Goal: Find contact information: Find contact information

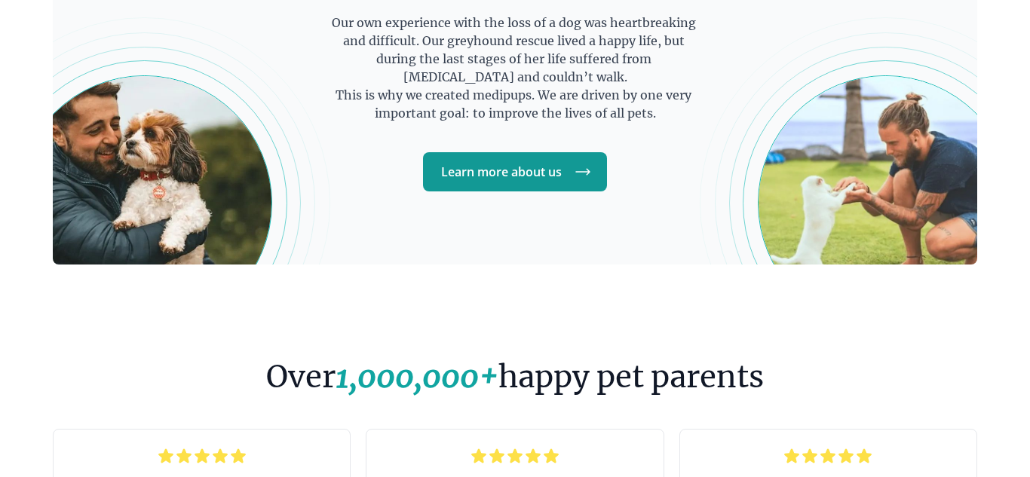
scroll to position [2567, 0]
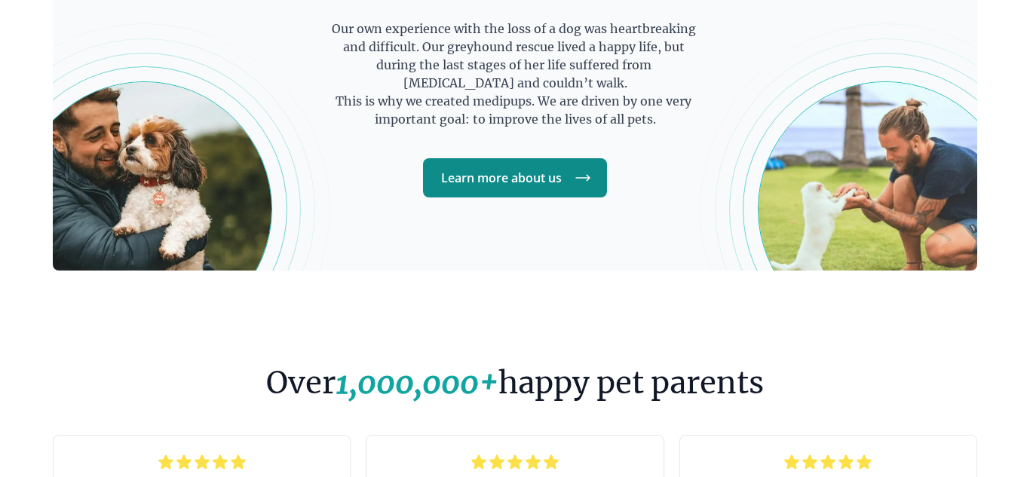
click at [577, 176] on icon at bounding box center [583, 178] width 18 height 18
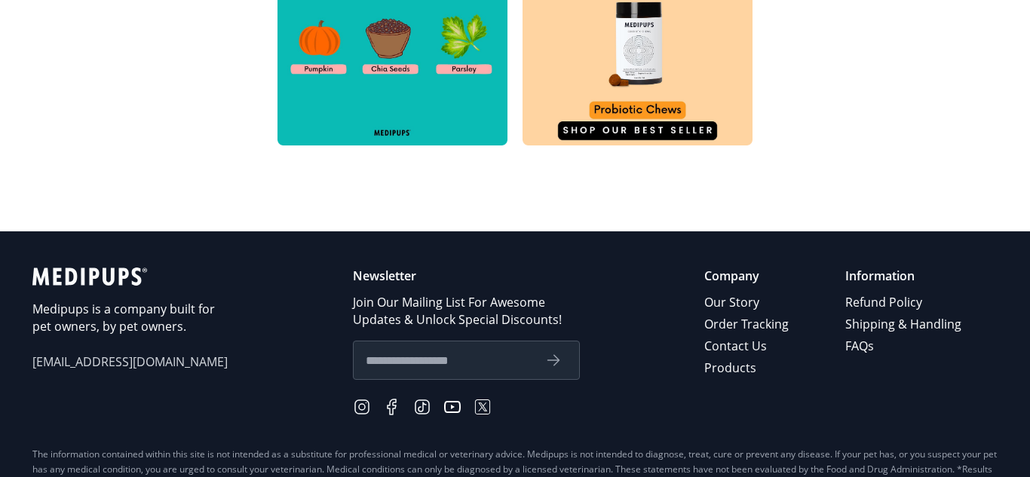
scroll to position [856, 0]
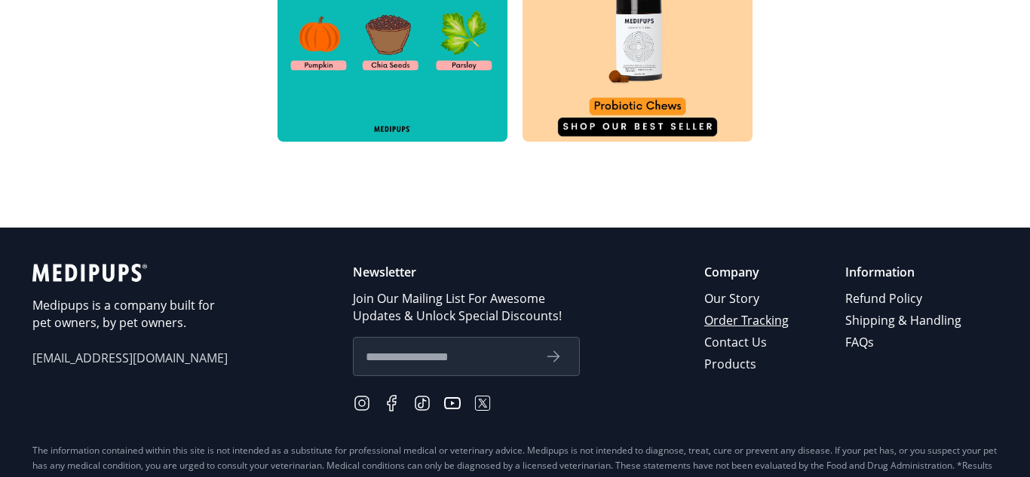
click at [743, 315] on link "Order Tracking" at bounding box center [747, 321] width 87 height 22
click at [738, 345] on link "Contact Us" at bounding box center [747, 343] width 87 height 22
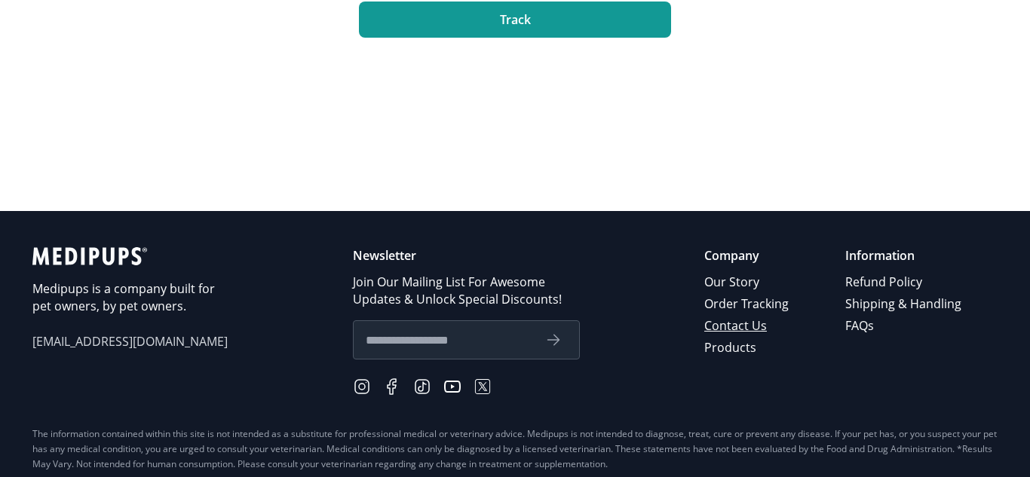
scroll to position [361, 0]
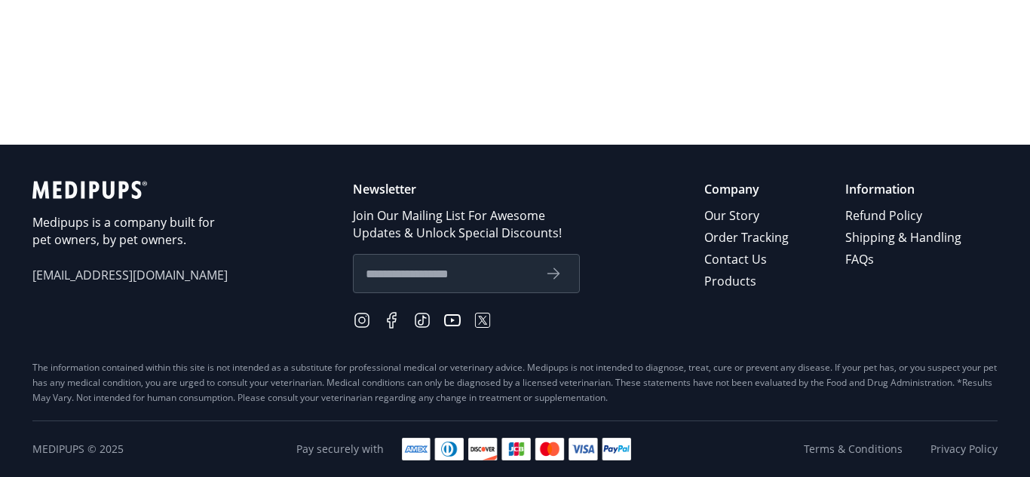
click at [750, 191] on p "Company" at bounding box center [747, 189] width 87 height 17
click at [753, 224] on link "Our Story" at bounding box center [747, 216] width 87 height 22
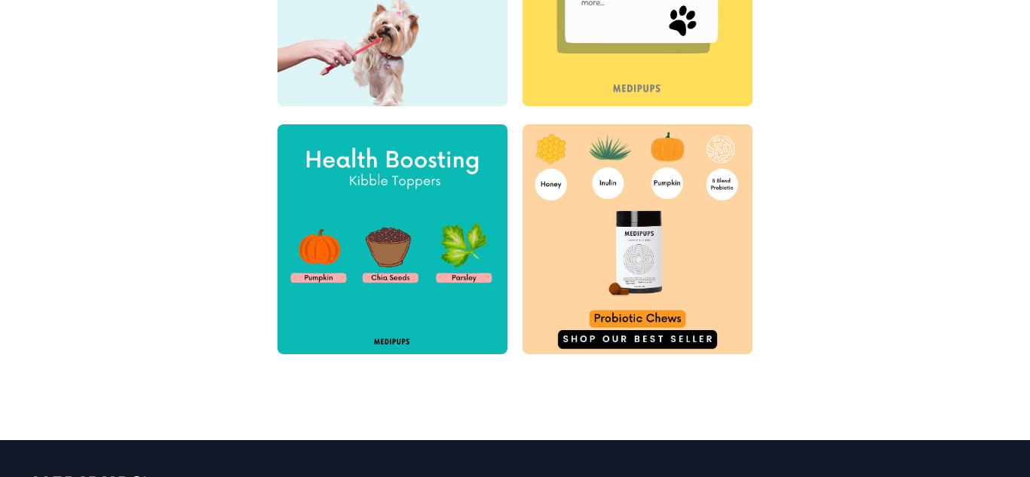
click at [753, 416] on div "Follow us on Instagram @medipups" at bounding box center [515, 102] width 614 height 675
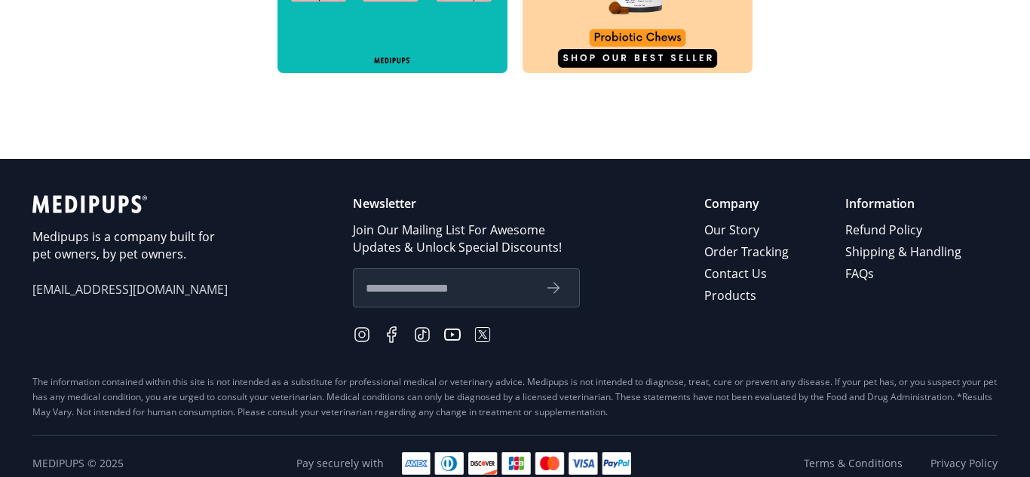
scroll to position [931, 0]
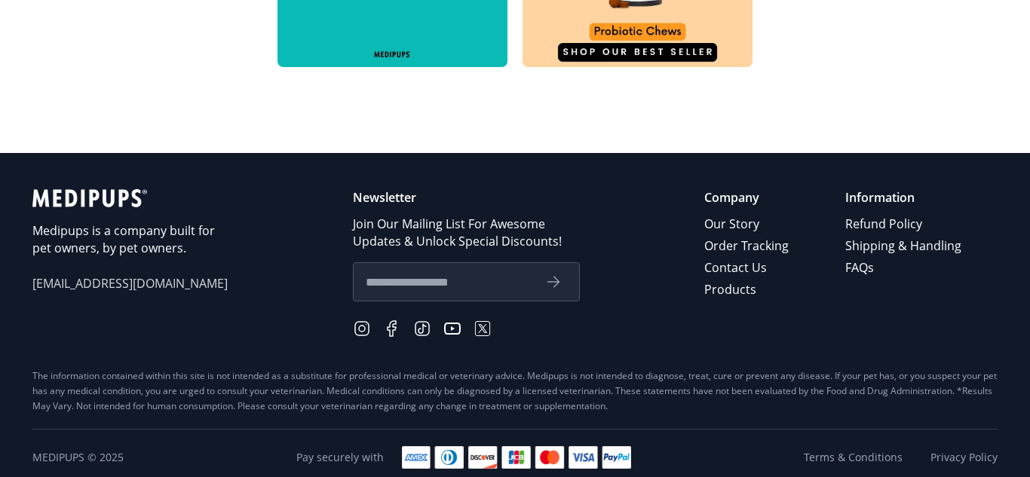
click at [138, 275] on span "[EMAIL_ADDRESS][DOMAIN_NAME]" at bounding box center [130, 283] width 196 height 17
click at [143, 293] on div "Medipups is a company built for pet owners, by pet owners. [EMAIL_ADDRESS][DOMA…" at bounding box center [130, 265] width 196 height 152
click at [895, 230] on link "Refund Policy" at bounding box center [905, 224] width 118 height 22
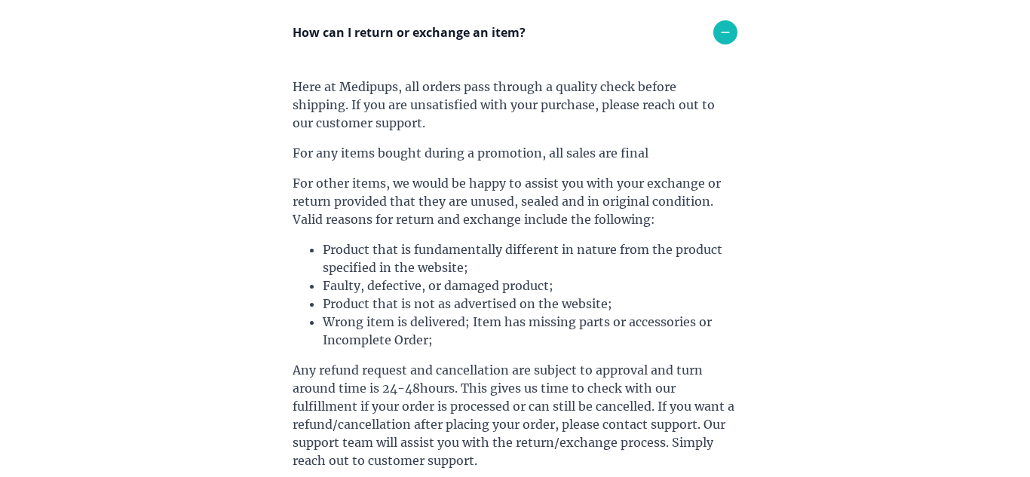
scroll to position [243, 0]
click at [789, 444] on section "Frequently Asked Questions How can I return or exchange an item? Here at [GEOGR…" at bounding box center [515, 449] width 551 height 1136
click at [783, 447] on section "Frequently Asked Questions How can I return or exchange an item? Here at [GEOGR…" at bounding box center [515, 449] width 551 height 1136
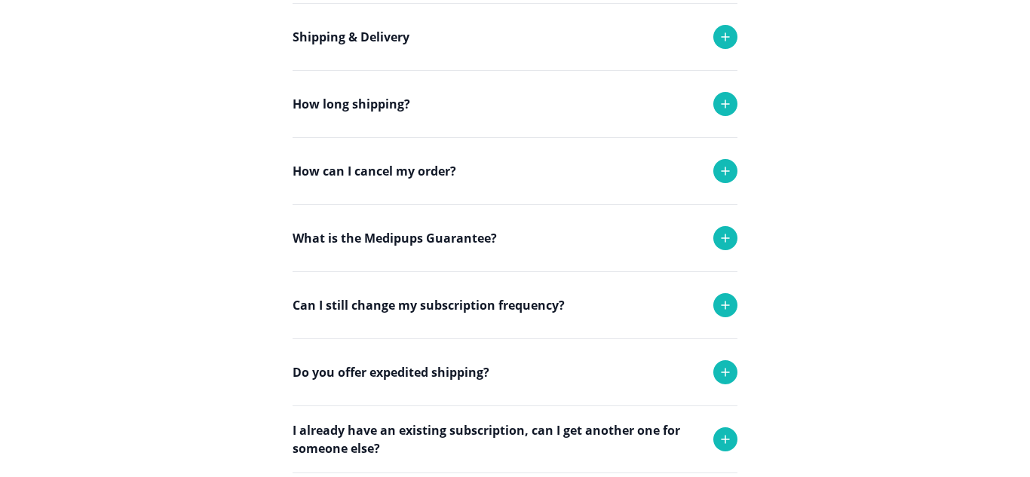
scroll to position [745, 0]
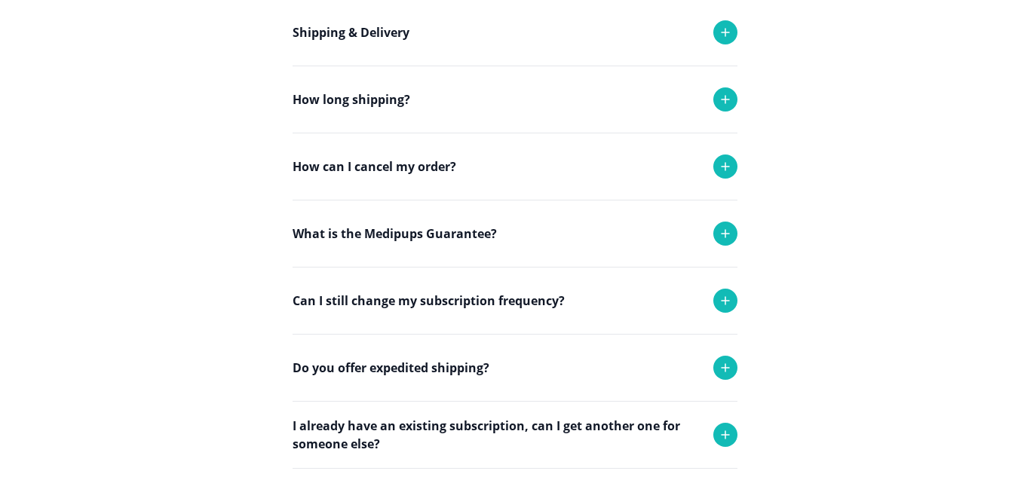
click at [723, 176] on div at bounding box center [726, 167] width 24 height 24
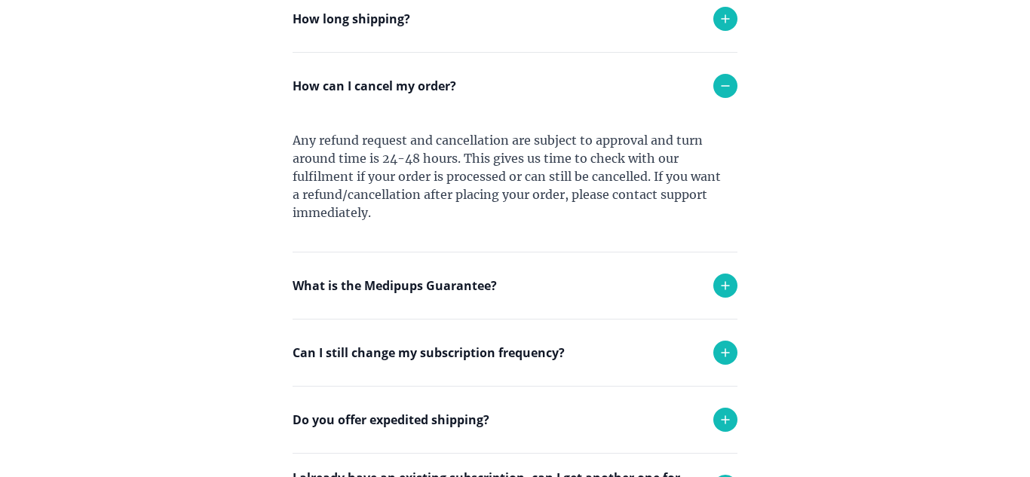
click at [634, 316] on div "What is the Medipups Guarantee?" at bounding box center [515, 286] width 445 height 66
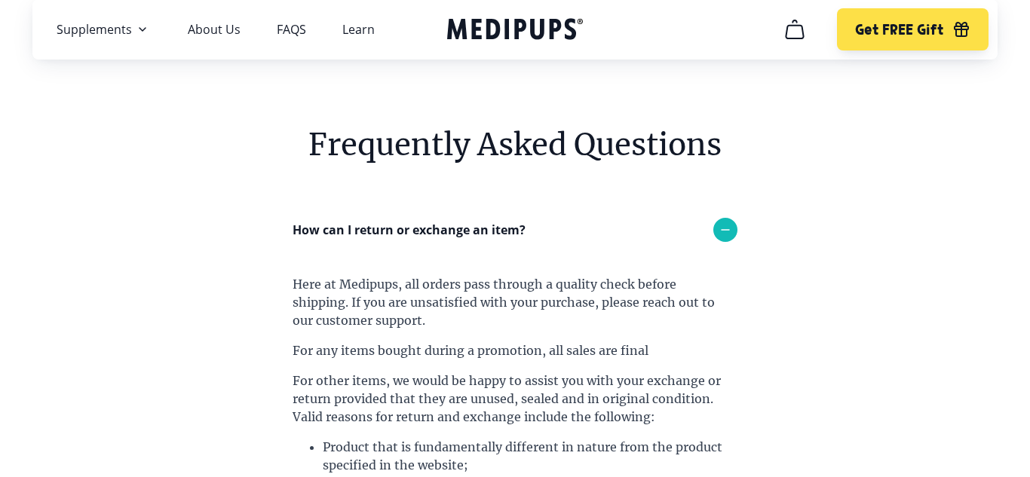
scroll to position [41, 0]
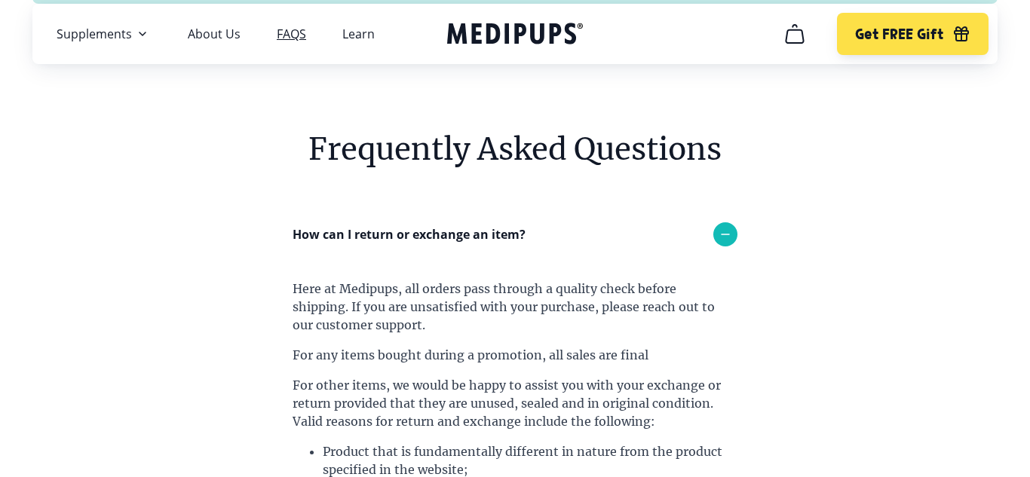
click at [288, 41] on link "FAQS" at bounding box center [291, 33] width 29 height 15
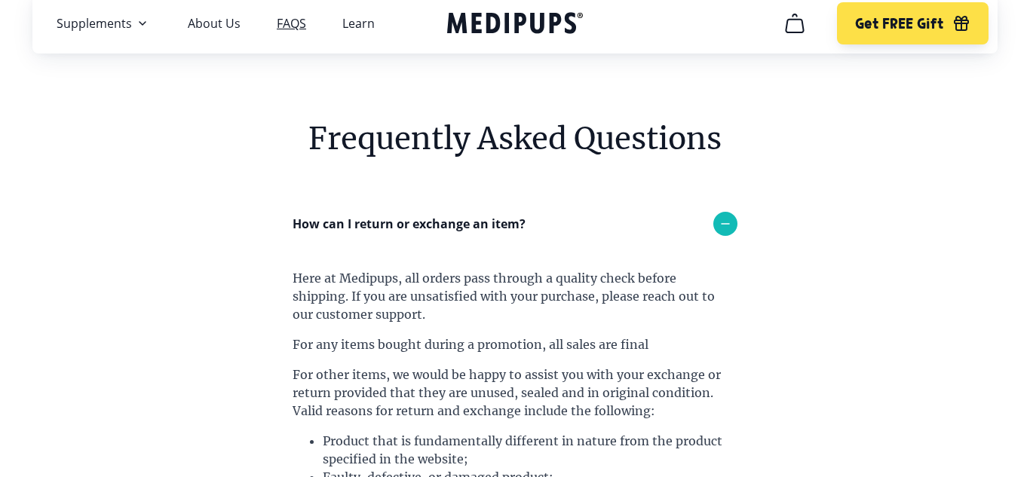
scroll to position [55, 0]
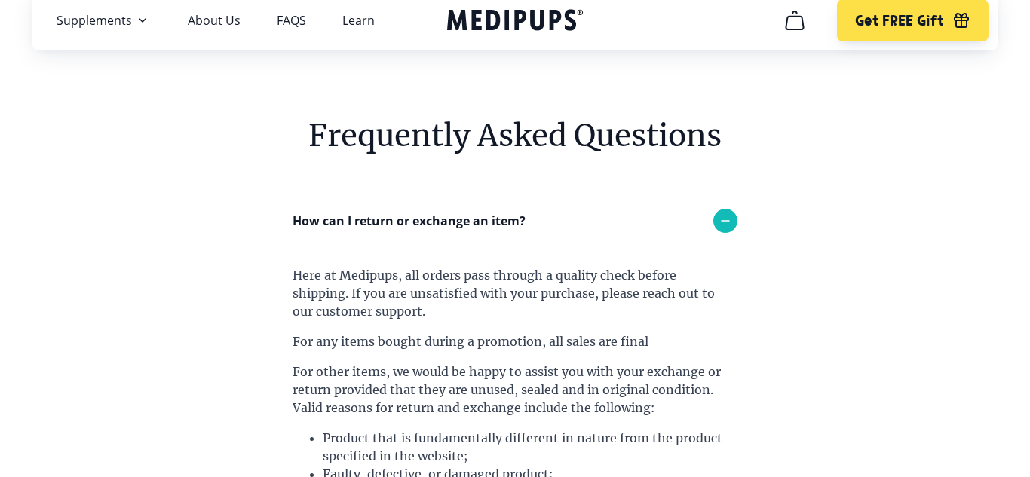
click at [737, 435] on li "Product that is fundamentally different in nature from the product specified in…" at bounding box center [530, 447] width 415 height 36
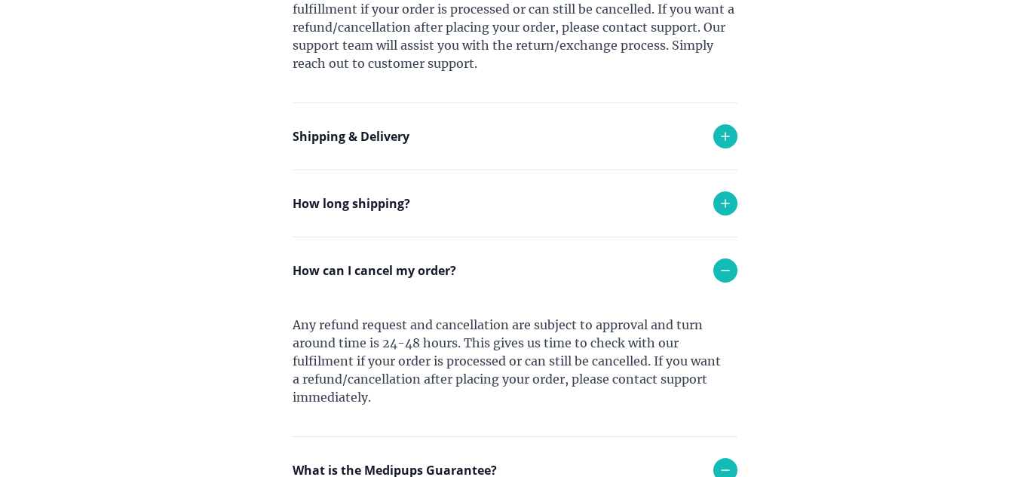
scroll to position [642, 0]
click at [727, 138] on icon at bounding box center [726, 136] width 18 height 18
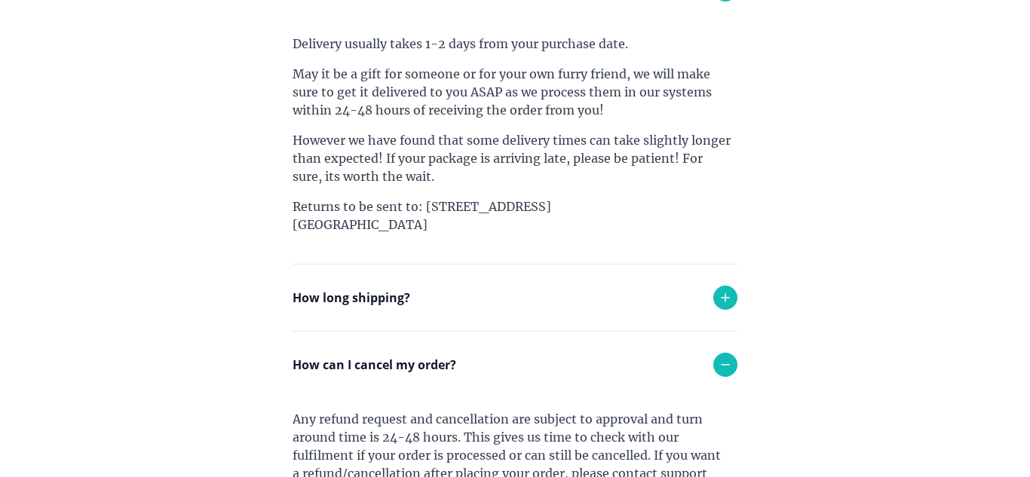
scroll to position [790, 0]
click at [750, 409] on section "Frequently Asked Questions How can I return or exchange an item? Here at [GEOGR…" at bounding box center [515, 137] width 551 height 1607
click at [753, 405] on section "Frequently Asked Questions How can I return or exchange an item? Here at [GEOGR…" at bounding box center [515, 137] width 551 height 1607
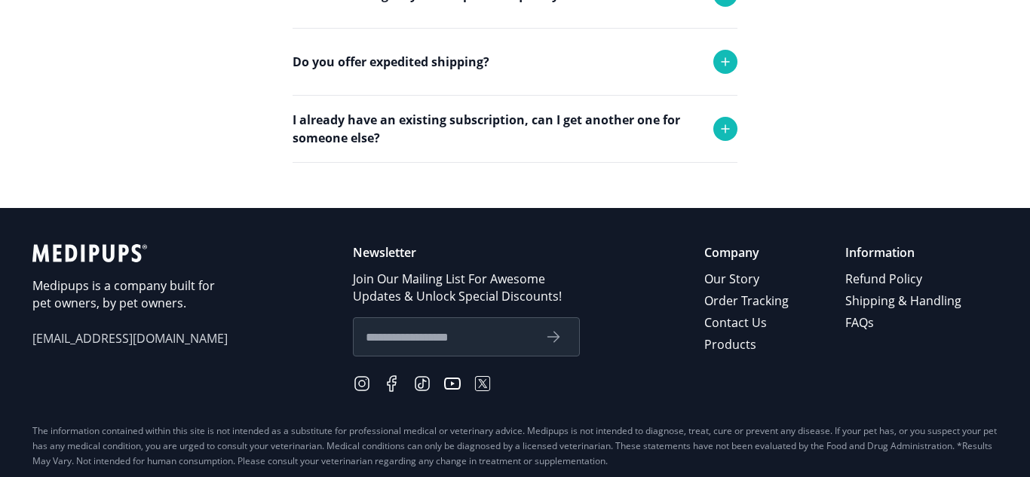
scroll to position [1523, 0]
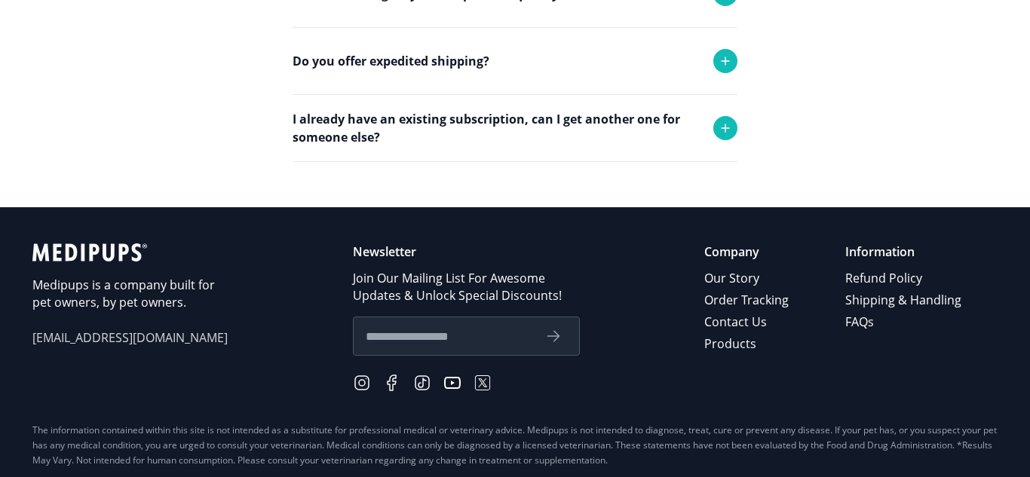
click at [106, 346] on span "[EMAIL_ADDRESS][DOMAIN_NAME]" at bounding box center [130, 338] width 196 height 17
click at [79, 336] on span "[EMAIL_ADDRESS][DOMAIN_NAME]" at bounding box center [130, 338] width 196 height 17
click at [87, 345] on span "[EMAIL_ADDRESS][DOMAIN_NAME]" at bounding box center [130, 338] width 196 height 17
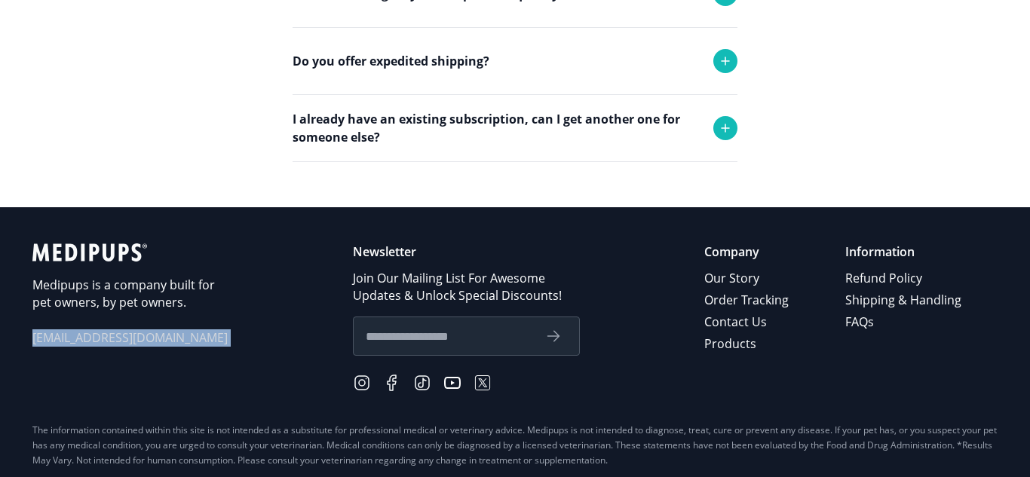
click at [87, 345] on span "[EMAIL_ADDRESS][DOMAIN_NAME]" at bounding box center [130, 338] width 196 height 17
click at [79, 340] on span "[EMAIL_ADDRESS][DOMAIN_NAME]" at bounding box center [130, 338] width 196 height 17
click at [79, 339] on span "[EMAIL_ADDRESS][DOMAIN_NAME]" at bounding box center [130, 338] width 196 height 17
click at [41, 348] on div "Medipups is a company built for pet owners, by pet owners. [EMAIL_ADDRESS][DOMA…" at bounding box center [130, 320] width 196 height 152
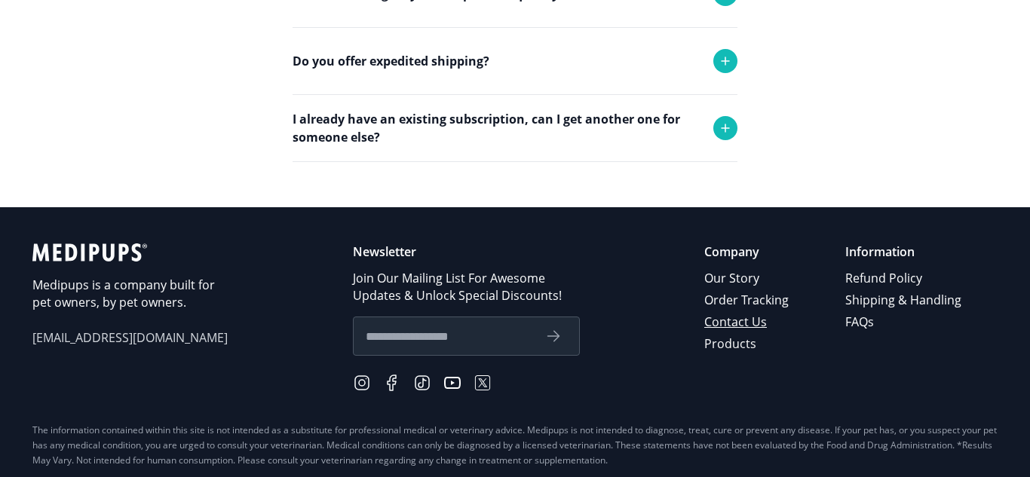
click at [756, 331] on link "Contact Us" at bounding box center [747, 323] width 87 height 22
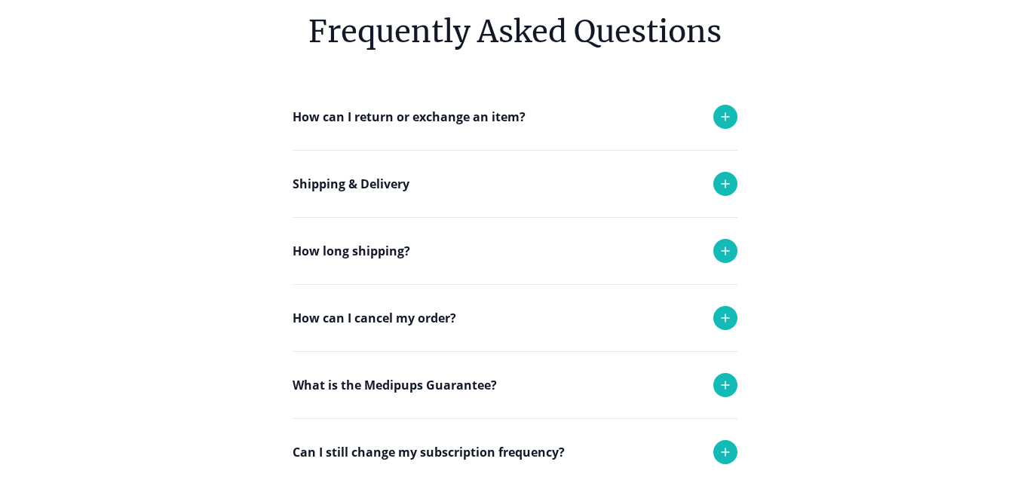
scroll to position [234, 0]
click at [732, 320] on icon at bounding box center [726, 317] width 18 height 18
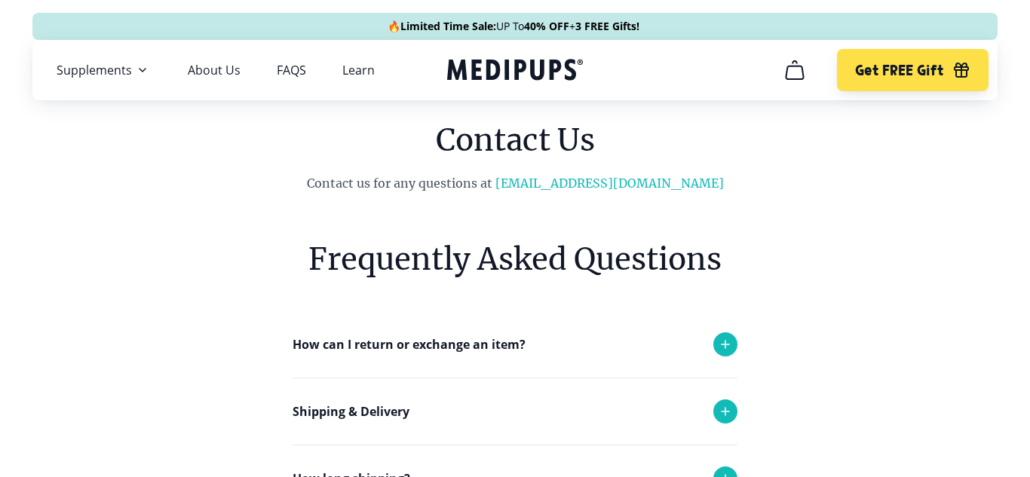
scroll to position [0, 0]
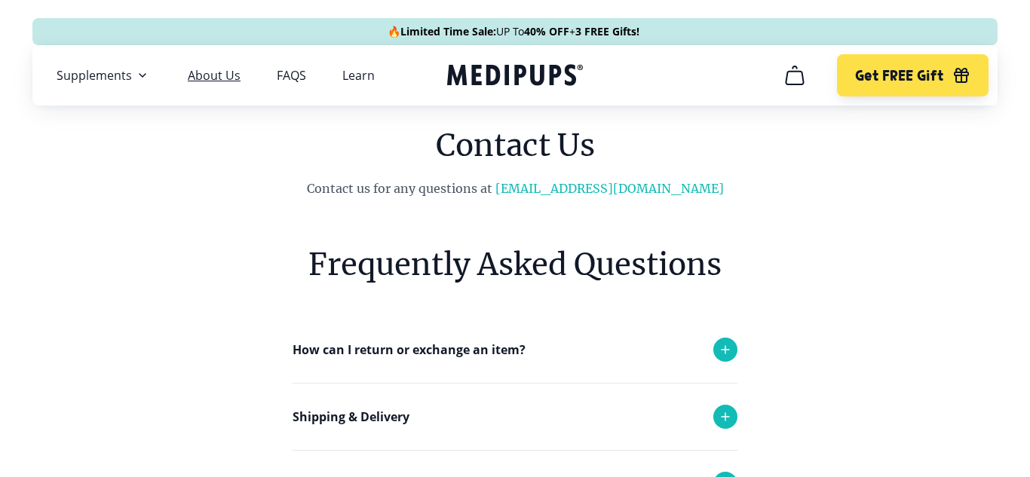
click at [208, 80] on link "About Us" at bounding box center [214, 75] width 53 height 15
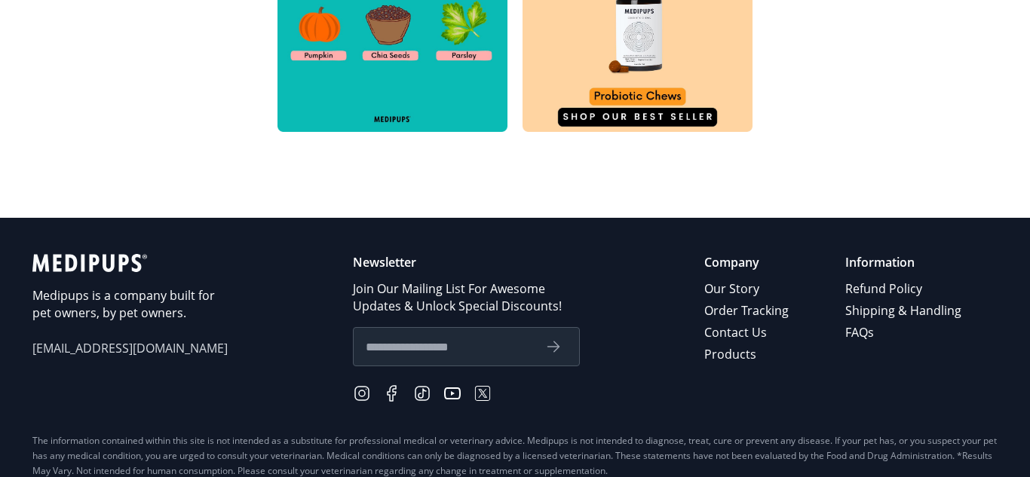
scroll to position [870, 0]
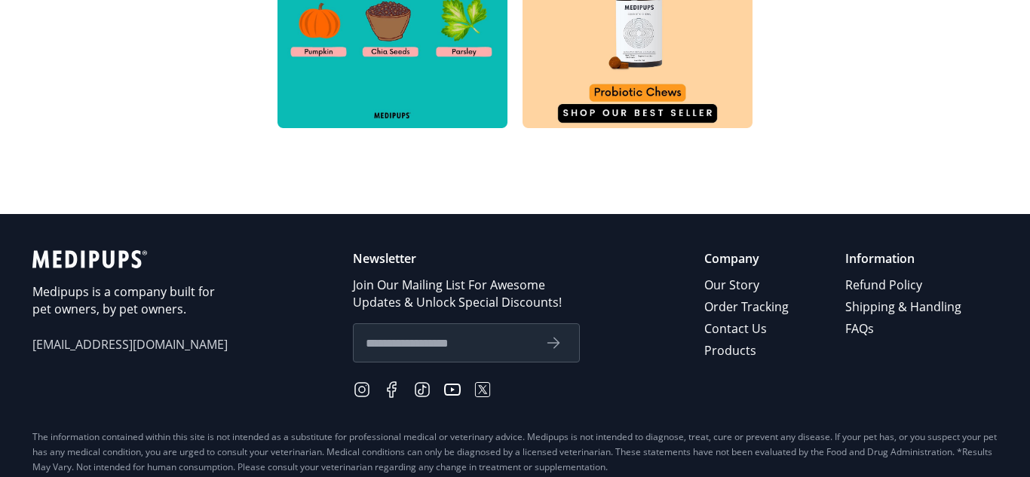
click at [94, 351] on span "[EMAIL_ADDRESS][DOMAIN_NAME]" at bounding box center [130, 344] width 196 height 17
click at [69, 344] on span "[EMAIL_ADDRESS][DOMAIN_NAME]" at bounding box center [130, 344] width 196 height 17
click at [163, 346] on span "[EMAIL_ADDRESS][DOMAIN_NAME]" at bounding box center [130, 344] width 196 height 17
click at [755, 335] on link "Contact Us" at bounding box center [747, 329] width 87 height 22
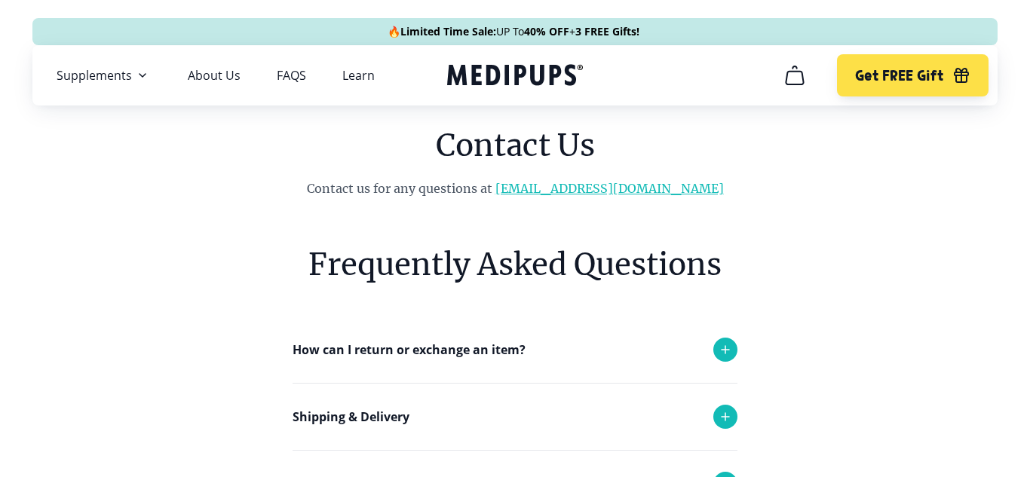
click at [600, 192] on link "[EMAIL_ADDRESS][DOMAIN_NAME]" at bounding box center [610, 188] width 229 height 15
